Goal: Task Accomplishment & Management: Complete application form

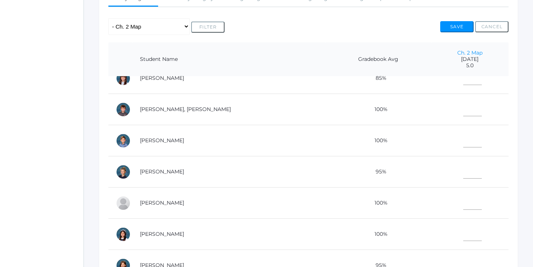
scroll to position [299, 0]
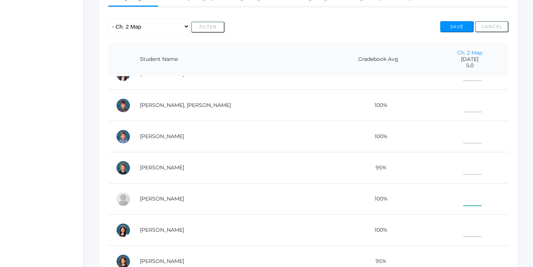
click at [464, 199] on input"] "text" at bounding box center [473, 197] width 19 height 17
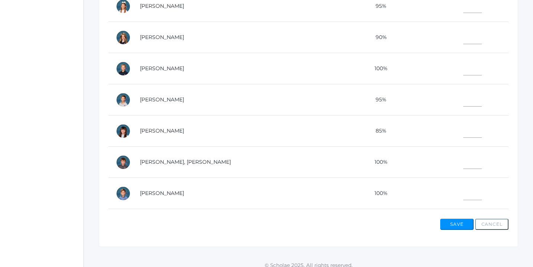
scroll to position [117, 0]
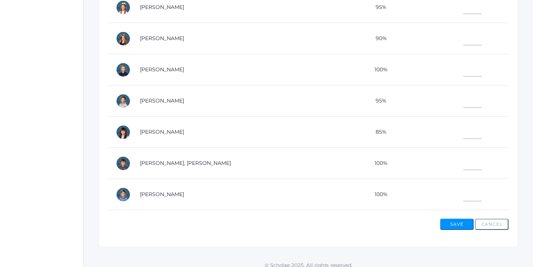
type input"] "4"
click at [464, 134] on input"] "text" at bounding box center [473, 130] width 19 height 17
type input"] "5"
click at [464, 101] on input"] "text" at bounding box center [473, 99] width 19 height 17
type input"] "4"
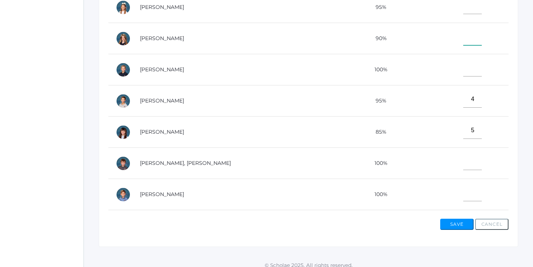
click at [464, 40] on input"] "text" at bounding box center [473, 37] width 19 height 17
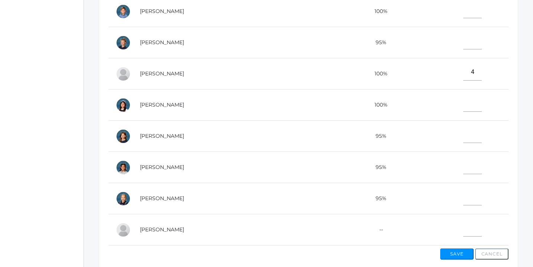
scroll to position [243, 0]
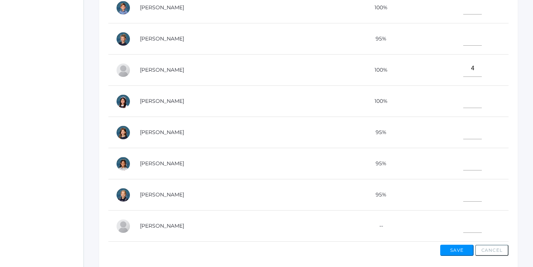
type input"] "5"
click at [464, 164] on input"] "text" at bounding box center [473, 162] width 19 height 17
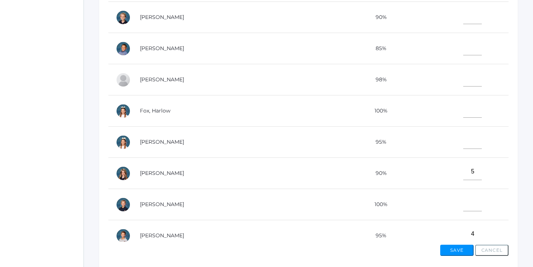
scroll to position [7, 0]
type input"] "5"
click at [464, 49] on input"] "text" at bounding box center [473, 47] width 19 height 17
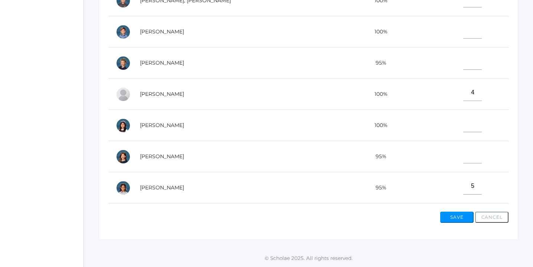
scroll to position [273, 0]
type input"] "4"
click at [464, 124] on input"] "text" at bounding box center [473, 123] width 19 height 17
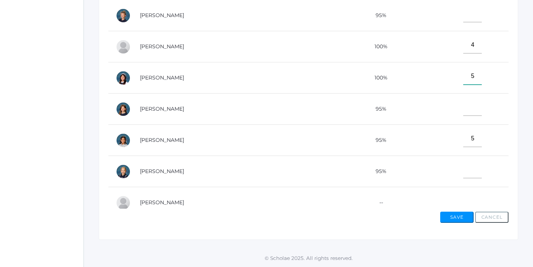
scroll to position [330, 0]
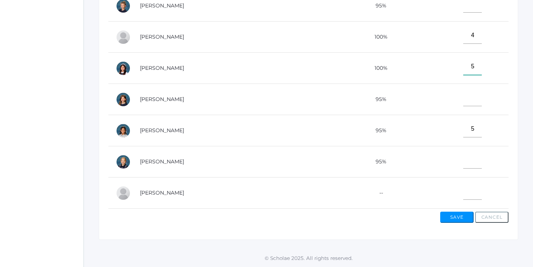
type input"] "5"
click at [464, 159] on input"] "text" at bounding box center [473, 160] width 19 height 17
type input"] "5"
click at [464, 98] on input"] "text" at bounding box center [473, 98] width 19 height 17
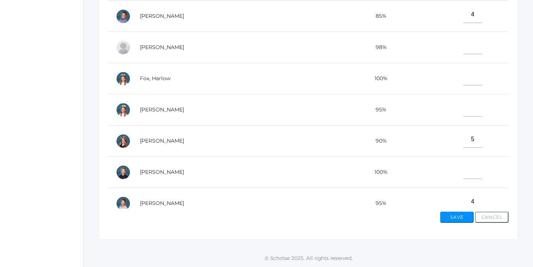
scroll to position [0, 0]
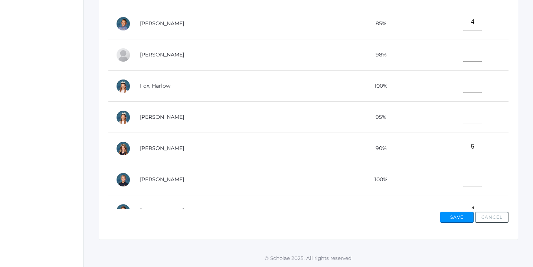
type input"] "5"
click at [464, 56] on input"] "text" at bounding box center [473, 53] width 19 height 17
type input"] "5"
click at [464, 112] on input"] "text" at bounding box center [473, 115] width 19 height 17
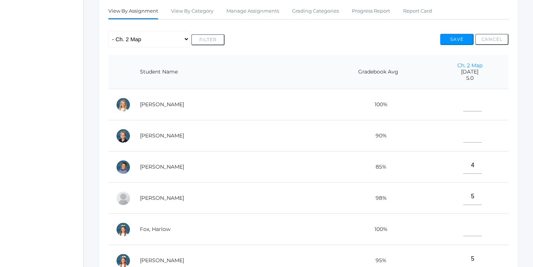
scroll to position [140, 0]
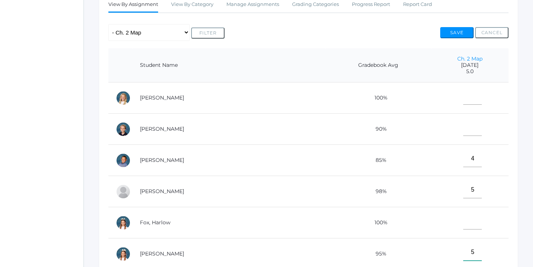
type input"] "5"
click at [464, 94] on input"] "text" at bounding box center [473, 96] width 19 height 17
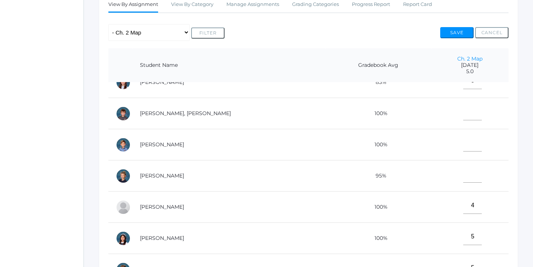
scroll to position [298, 0]
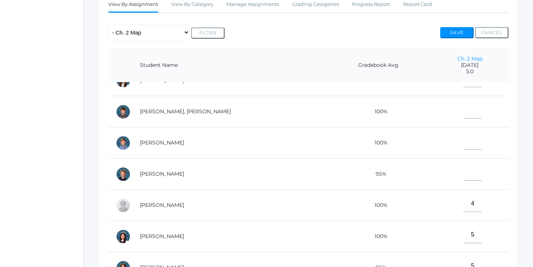
type input"] "5"
click at [464, 169] on input"] "text" at bounding box center [473, 172] width 19 height 17
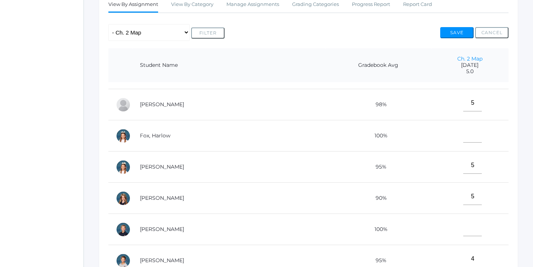
scroll to position [86, 0]
type input"] "5"
click at [464, 136] on input"] "text" at bounding box center [473, 135] width 19 height 17
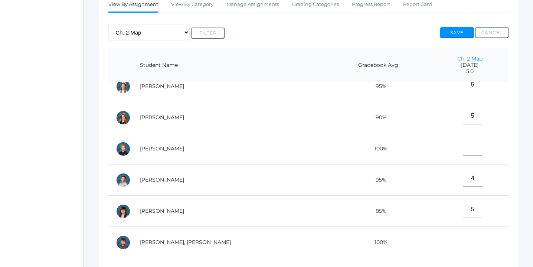
scroll to position [168, 0]
type input"] "5"
click at [464, 145] on input"] "text" at bounding box center [473, 147] width 19 height 17
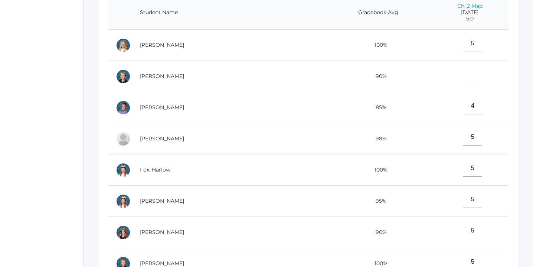
scroll to position [191, 0]
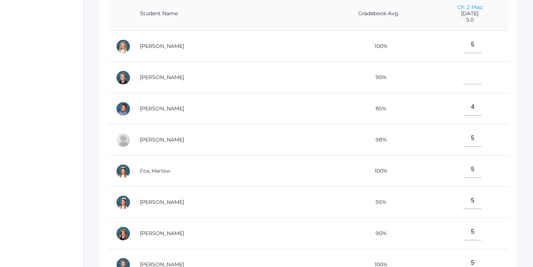
type input"] "5"
click at [464, 79] on input"] "text" at bounding box center [473, 76] width 19 height 17
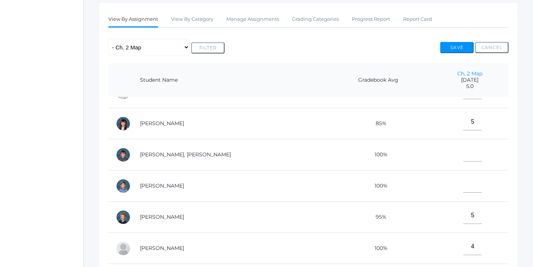
scroll to position [276, 0]
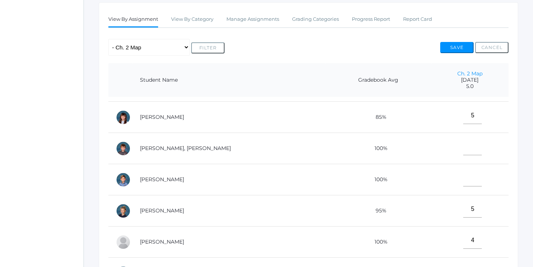
type input"] "4"
click at [464, 140] on input"] "text" at bounding box center [473, 147] width 19 height 17
type input"] "5"
click at [455, 47] on button "Save" at bounding box center [456, 47] width 33 height 11
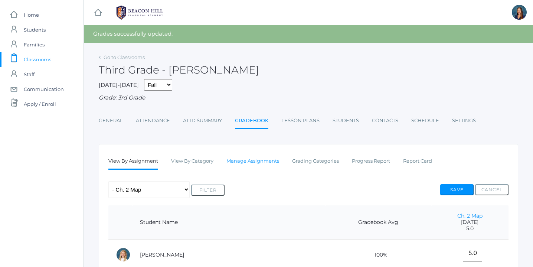
click at [267, 162] on link "Manage Assignments" at bounding box center [253, 161] width 53 height 15
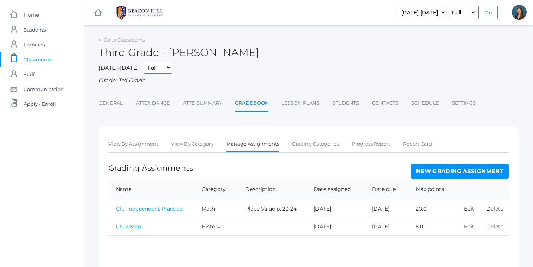
click at [442, 172] on link "New Grading Assignment" at bounding box center [460, 171] width 98 height 15
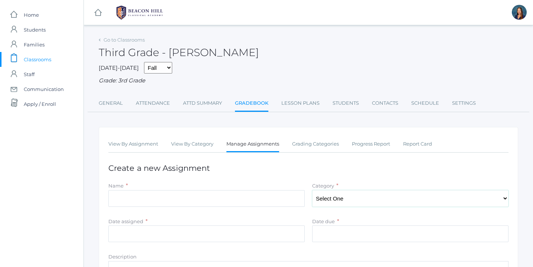
click at [457, 199] on select "Select One Character/Citizenship Math Grammar Literature Latin History Science …" at bounding box center [410, 198] width 196 height 17
select select "1118"
click at [312, 190] on select "Select One Character/Citizenship Math Grammar Literature Latin History Science …" at bounding box center [410, 198] width 196 height 17
click at [208, 232] on input "Date assigned" at bounding box center [206, 233] width 196 height 17
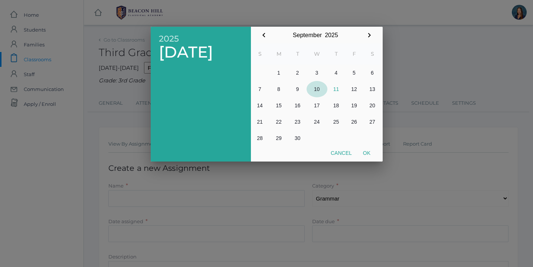
click at [318, 88] on button "10" at bounding box center [317, 89] width 21 height 16
click at [370, 152] on button "Ok" at bounding box center [367, 152] width 19 height 13
type input "[DATE]"
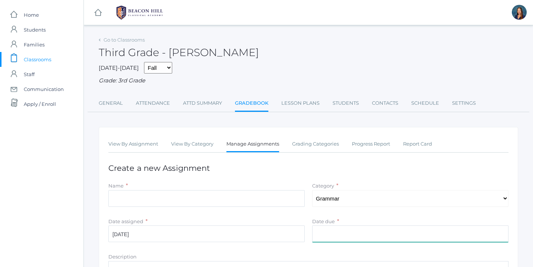
click at [340, 238] on input "Date due" at bounding box center [410, 233] width 196 height 17
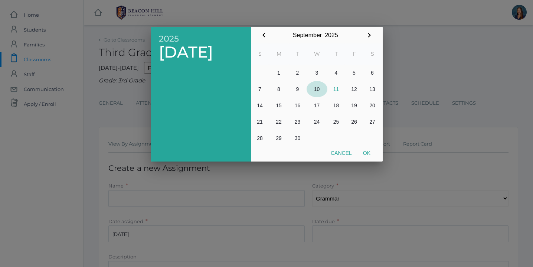
click at [319, 91] on button "10" at bounding box center [317, 89] width 21 height 16
click at [367, 152] on button "Ok" at bounding box center [367, 152] width 19 height 13
type input "[DATE]"
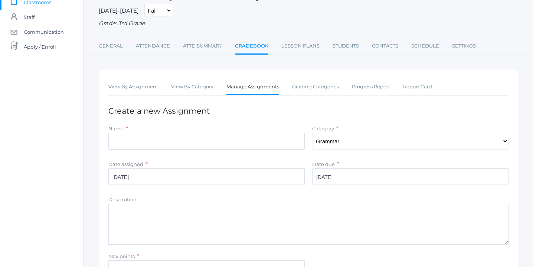
scroll to position [68, 0]
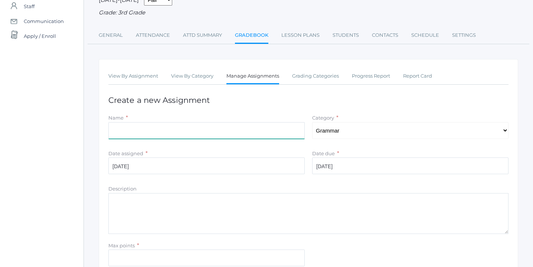
click at [160, 130] on input "Name" at bounding box center [206, 130] width 196 height 17
type input "L. 7 Subjects and Predicates"
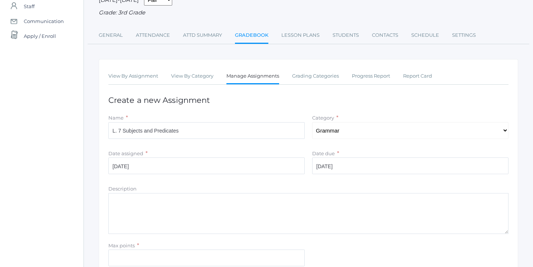
click at [156, 216] on textarea "Description" at bounding box center [308, 213] width 400 height 41
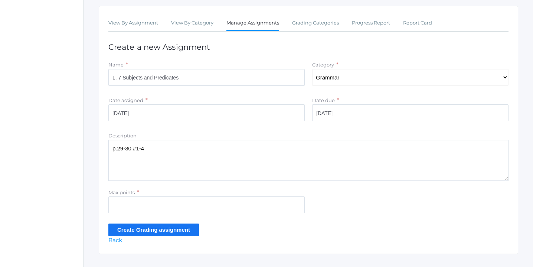
scroll to position [123, 0]
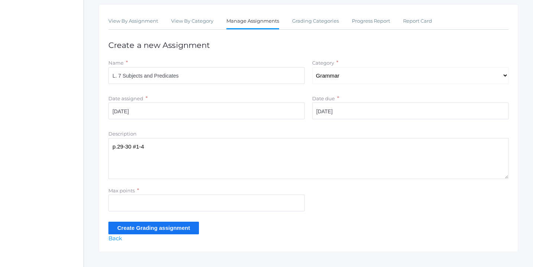
type textarea "p.29-30 #1-4"
click at [124, 205] on input "Max points" at bounding box center [206, 203] width 196 height 17
type input "16"
click at [146, 228] on input "Create Grading assignment" at bounding box center [153, 228] width 91 height 12
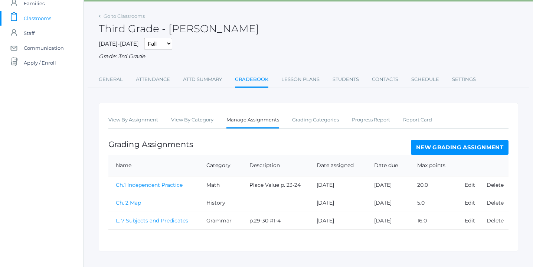
scroll to position [53, 0]
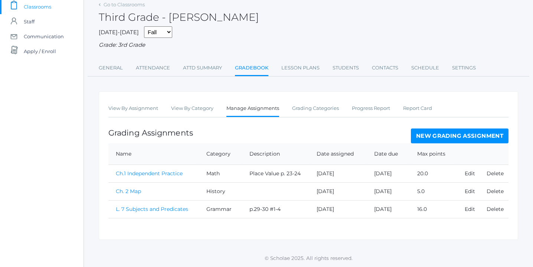
click at [145, 209] on link "L. 7 Subjects and Predicates" at bounding box center [152, 209] width 72 height 7
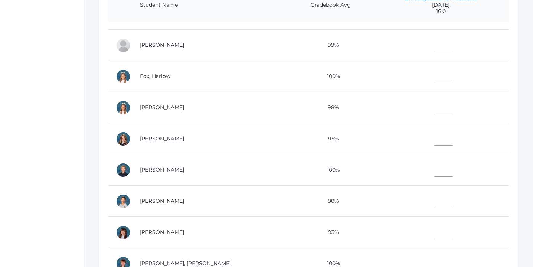
scroll to position [87, 0]
click at [435, 201] on input"] "text" at bounding box center [444, 199] width 19 height 17
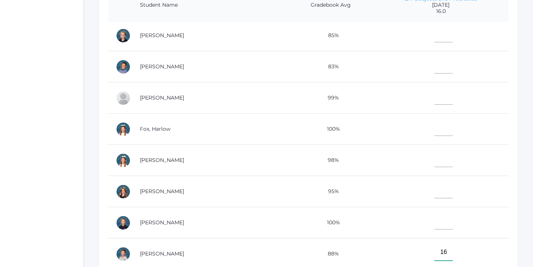
scroll to position [0, 0]
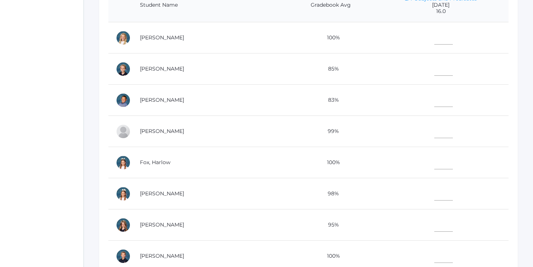
type input"] "16"
click at [435, 71] on input"] "text" at bounding box center [444, 67] width 19 height 17
type input"] "14"
click at [435, 36] on input"] "text" at bounding box center [444, 36] width 19 height 17
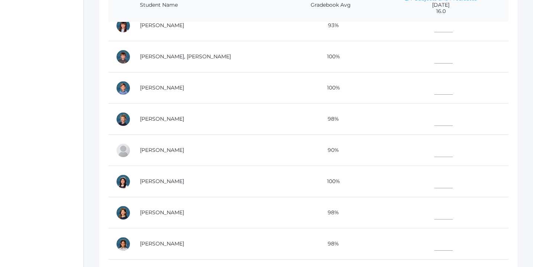
scroll to position [330, 0]
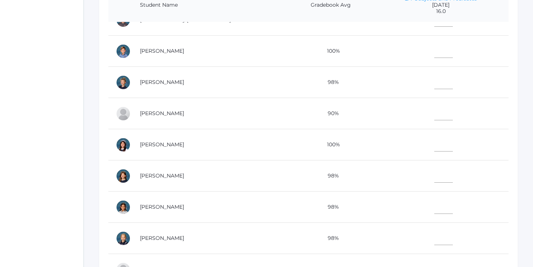
type input"] "14"
click at [435, 234] on input"] "text" at bounding box center [444, 236] width 19 height 17
type input"] "14"
click at [435, 77] on input"] "text" at bounding box center [444, 80] width 19 height 17
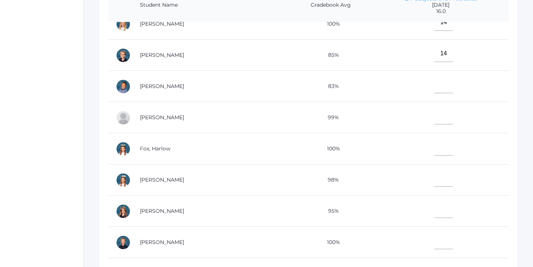
scroll to position [13, 0]
type input"] "15"
click at [435, 87] on input"] "text" at bounding box center [444, 85] width 19 height 17
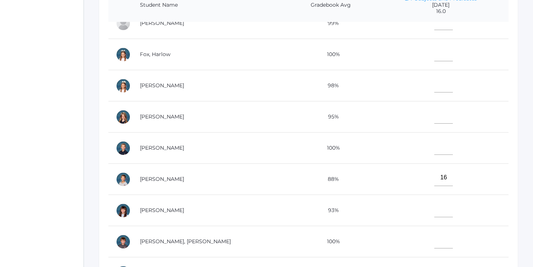
scroll to position [112, 0]
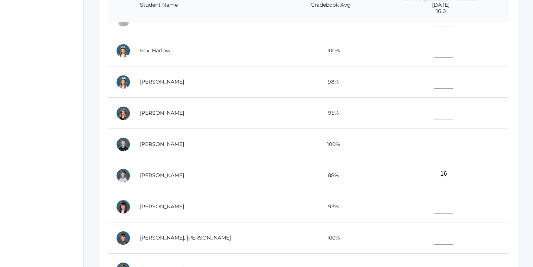
type input"] "14"
click at [435, 201] on input"] "text" at bounding box center [444, 205] width 19 height 17
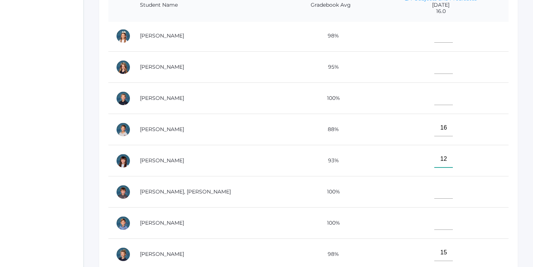
scroll to position [159, 0]
type input"] "12"
click at [435, 189] on input"] "text" at bounding box center [444, 189] width 19 height 17
type input"] "11"
click at [435, 64] on input"] "text" at bounding box center [444, 64] width 19 height 17
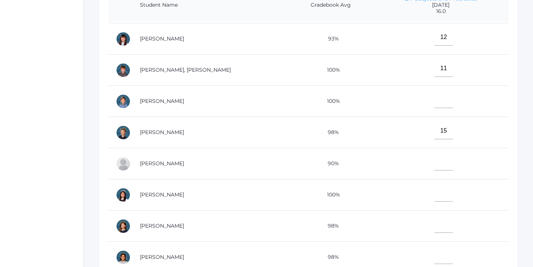
scroll to position [280, 0]
type input"] "16"
click at [435, 165] on input"] "text" at bounding box center [444, 161] width 19 height 17
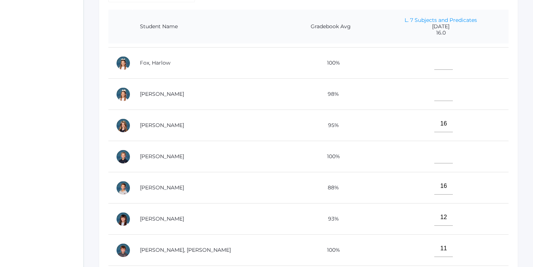
scroll to position [92, 0]
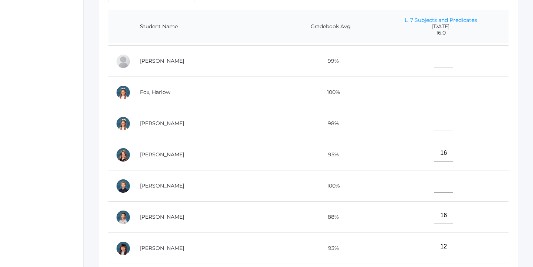
type input"] "10"
click at [435, 92] on input"] "text" at bounding box center [444, 90] width 19 height 17
type input"] "15"
click at [435, 123] on input"] "text" at bounding box center [444, 122] width 19 height 17
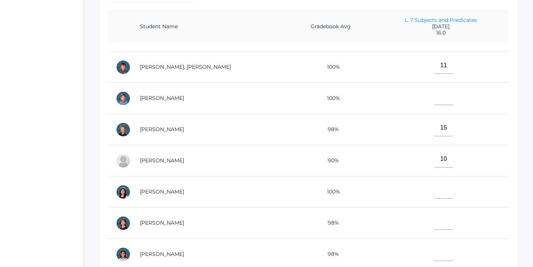
scroll to position [330, 0]
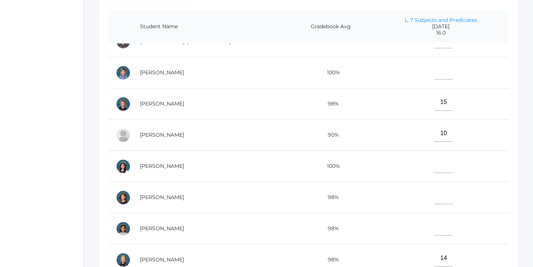
type input"] "16"
click at [435, 222] on input"] "text" at bounding box center [444, 227] width 19 height 17
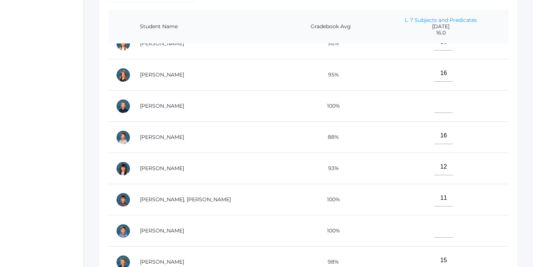
scroll to position [170, 0]
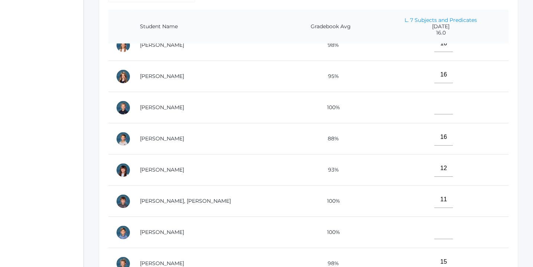
type input"] "13"
click at [435, 110] on input"] "text" at bounding box center [444, 106] width 19 height 17
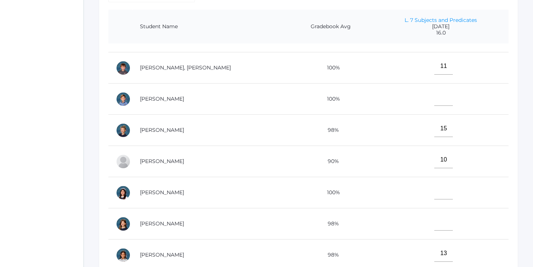
scroll to position [330, 0]
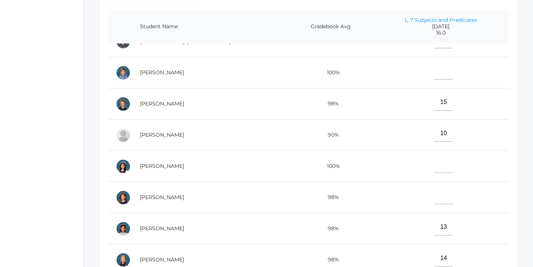
type input"] "16"
click at [435, 198] on input"] "text" at bounding box center [444, 196] width 19 height 17
type input"] "15"
click at [435, 160] on input"] "text" at bounding box center [444, 164] width 19 height 17
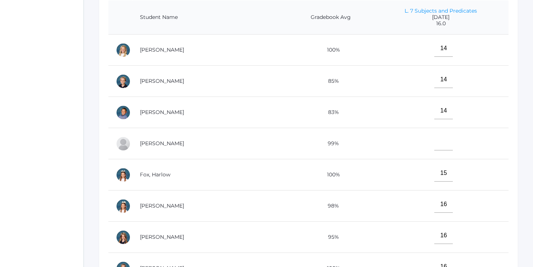
scroll to position [187, 0]
type input"] "16"
click at [435, 140] on input"] "text" at bounding box center [444, 142] width 19 height 17
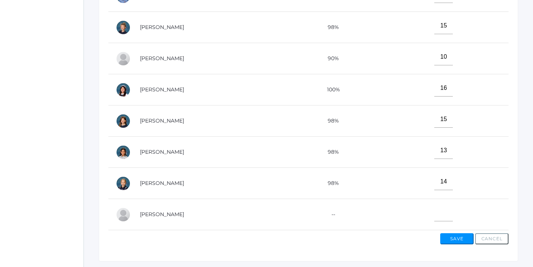
scroll to position [276, 0]
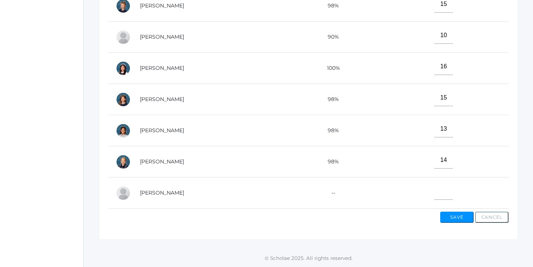
type input"] "16"
click at [456, 217] on button "Save" at bounding box center [456, 217] width 33 height 11
